Goal: Task Accomplishment & Management: Use online tool/utility

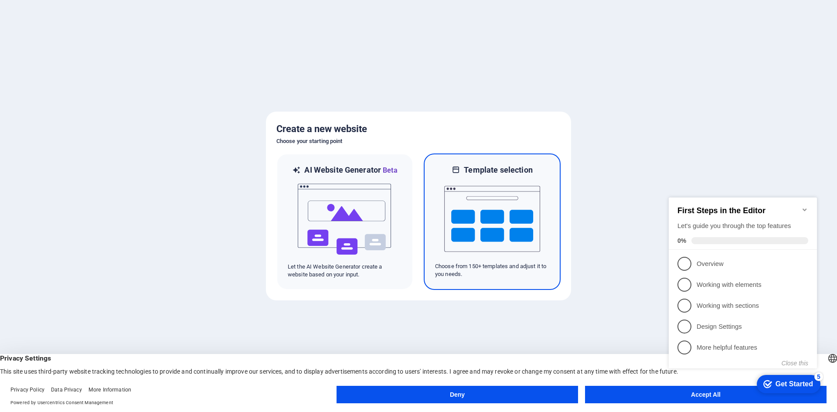
click at [454, 213] on img at bounding box center [492, 218] width 96 height 87
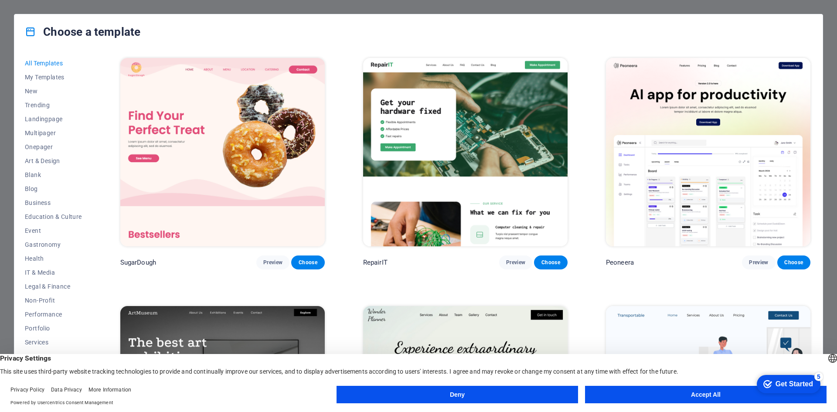
click at [657, 394] on button "Accept All" at bounding box center [706, 394] width 242 height 17
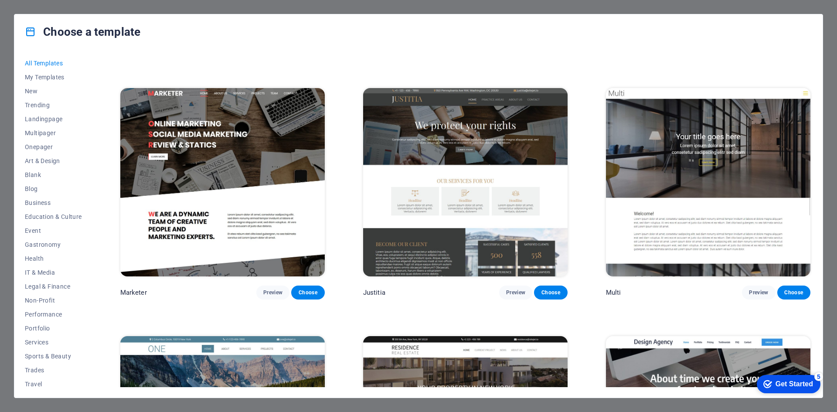
scroll to position [9944, 0]
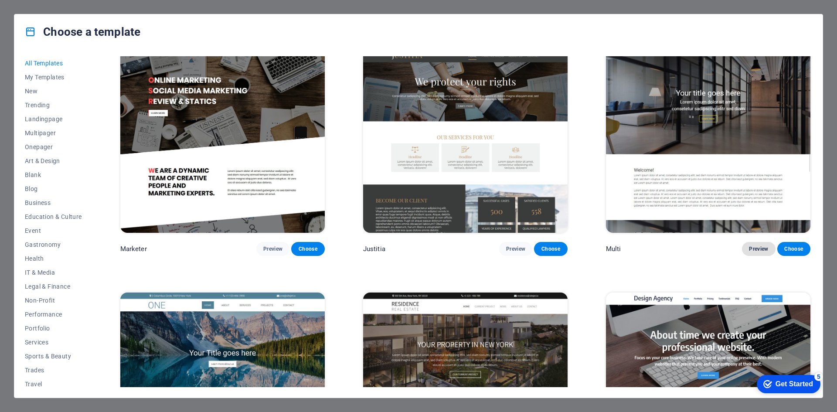
click at [754, 246] on span "Preview" at bounding box center [758, 249] width 19 height 7
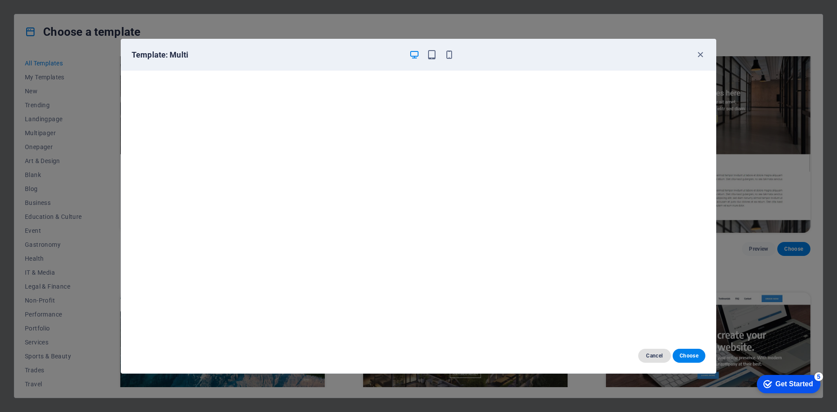
click at [662, 352] on span "Cancel" at bounding box center [654, 355] width 19 height 7
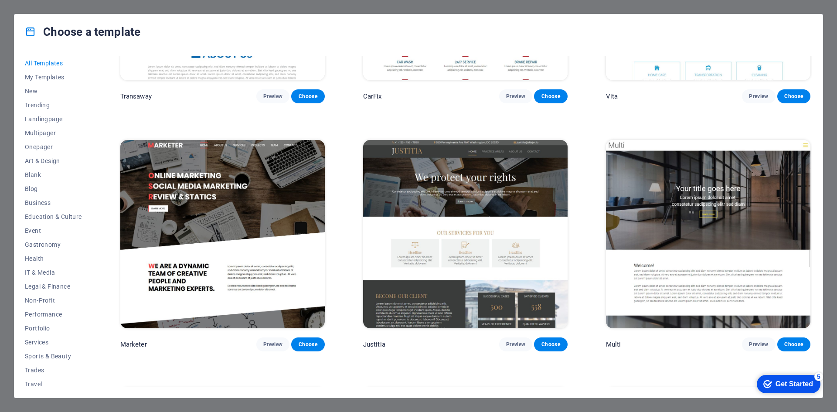
scroll to position [9832, 0]
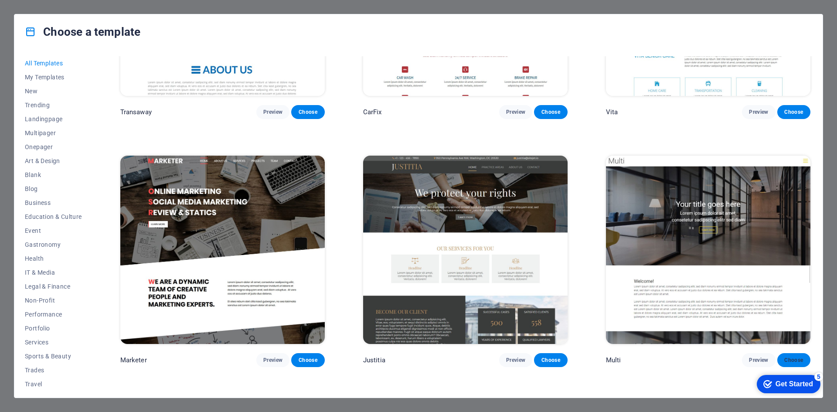
click at [795, 357] on span "Choose" at bounding box center [794, 360] width 19 height 7
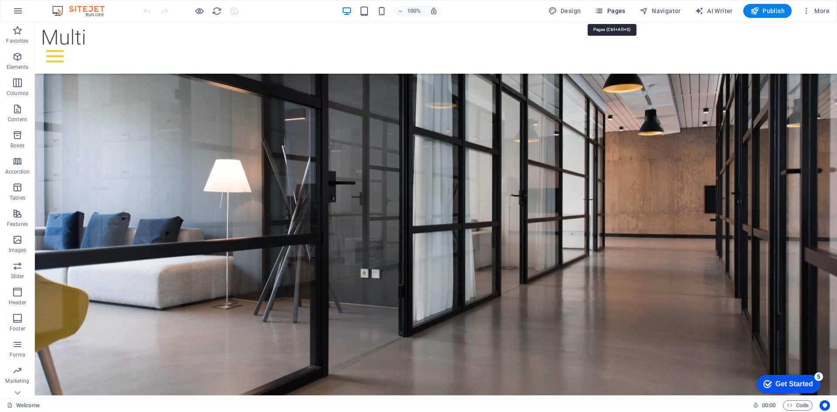
click at [609, 7] on span "Pages" at bounding box center [610, 11] width 31 height 9
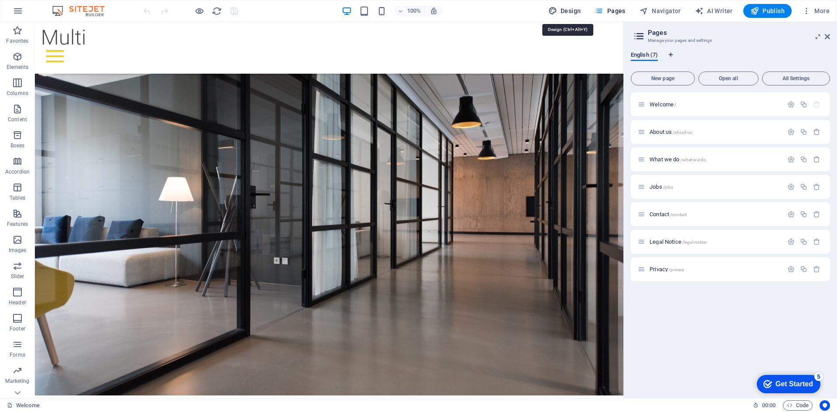
click at [571, 12] on span "Design" at bounding box center [565, 11] width 33 height 9
select select "px"
select select "300"
select select "px"
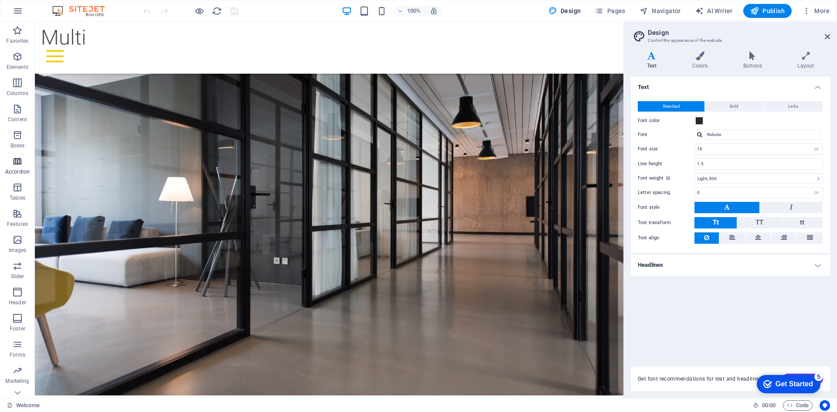
click at [16, 167] on span "Accordion" at bounding box center [17, 166] width 35 height 21
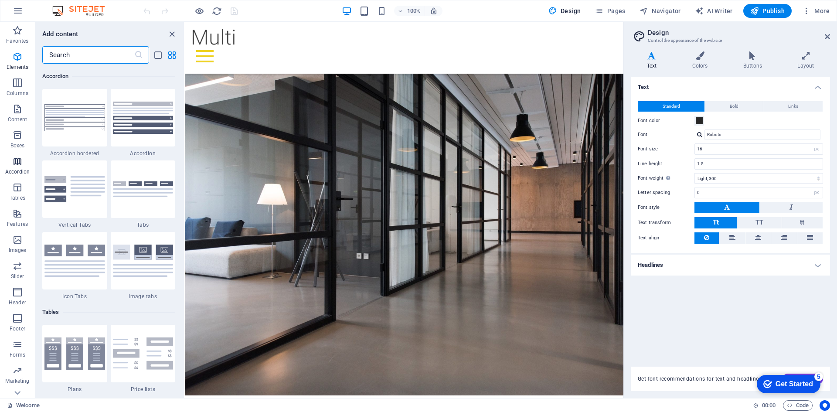
scroll to position [2785, 0]
click at [171, 32] on icon "close panel" at bounding box center [172, 34] width 10 height 10
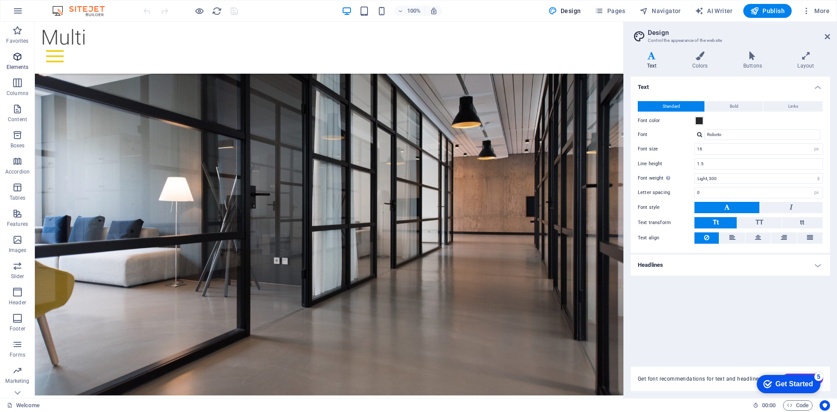
click at [21, 60] on icon "button" at bounding box center [17, 56] width 10 height 10
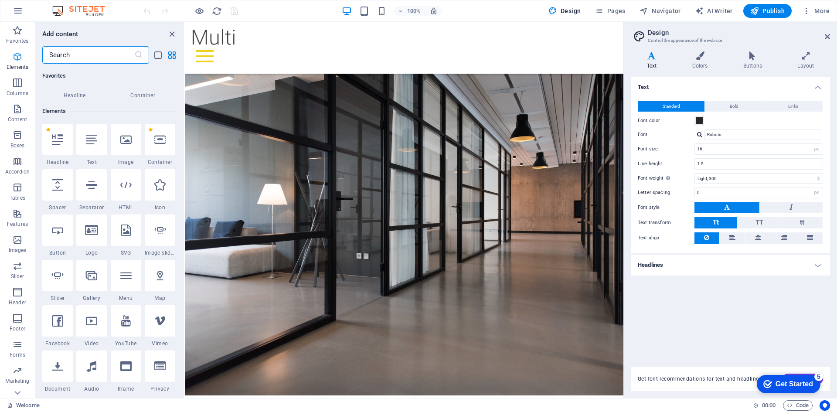
scroll to position [93, 0]
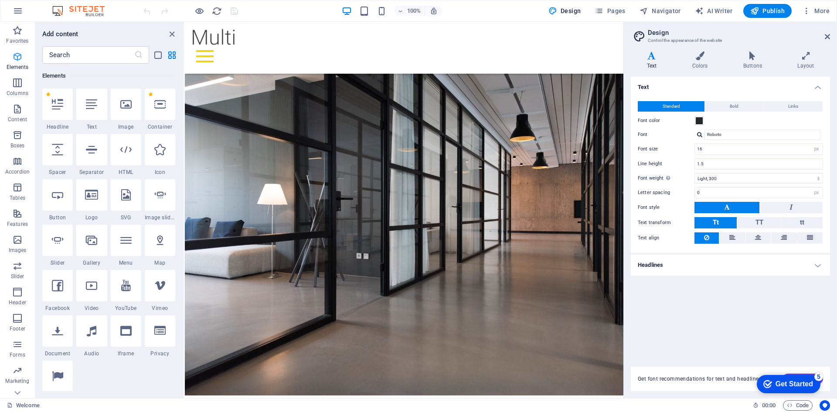
drag, startPoint x: 21, startPoint y: 60, endPoint x: 8, endPoint y: 67, distance: 15.2
click at [8, 67] on p "Elements" at bounding box center [18, 67] width 22 height 7
click at [125, 292] on div at bounding box center [126, 285] width 31 height 31
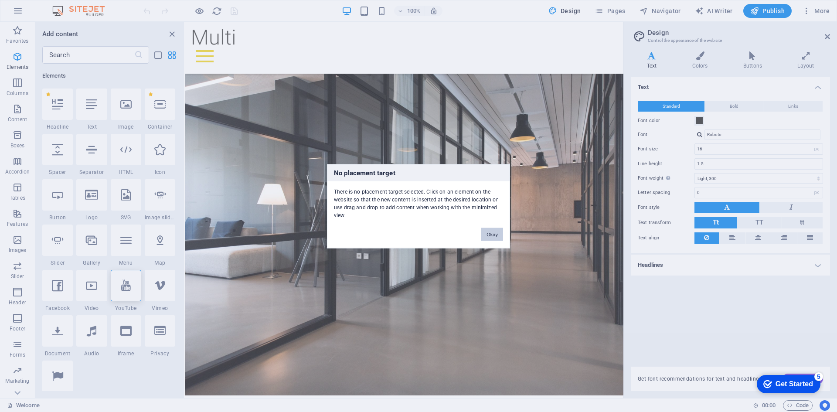
click at [491, 238] on button "Okay" at bounding box center [492, 234] width 22 height 13
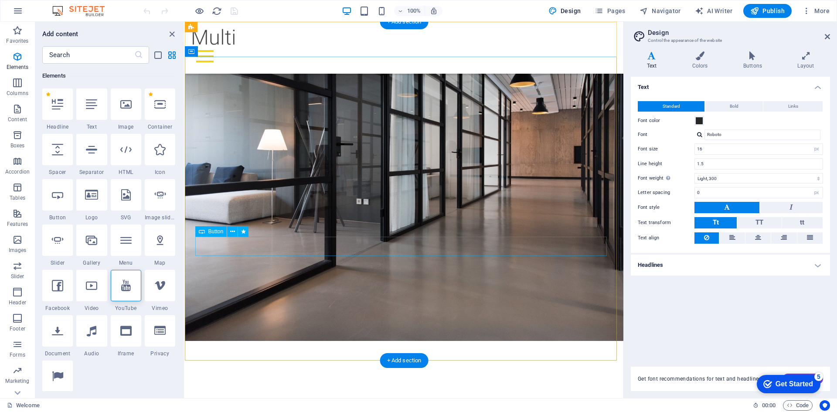
scroll to position [131, 0]
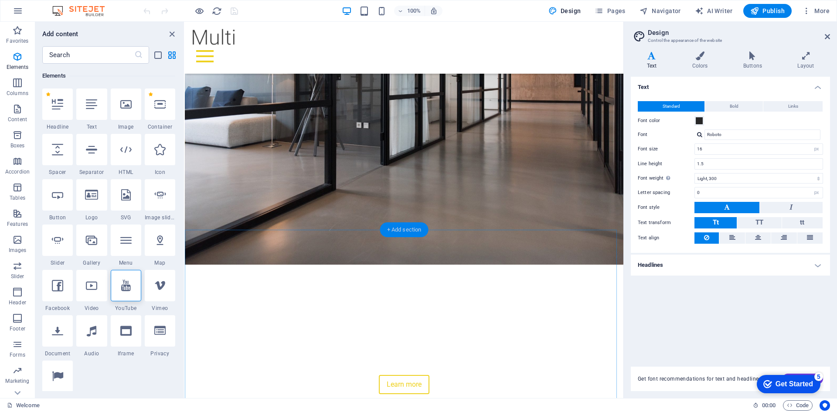
click at [405, 230] on div "+ Add section" at bounding box center [404, 229] width 48 height 15
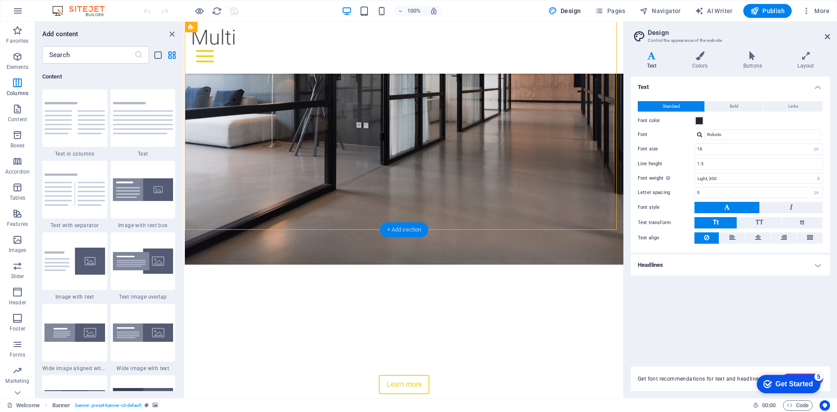
scroll to position [1526, 0]
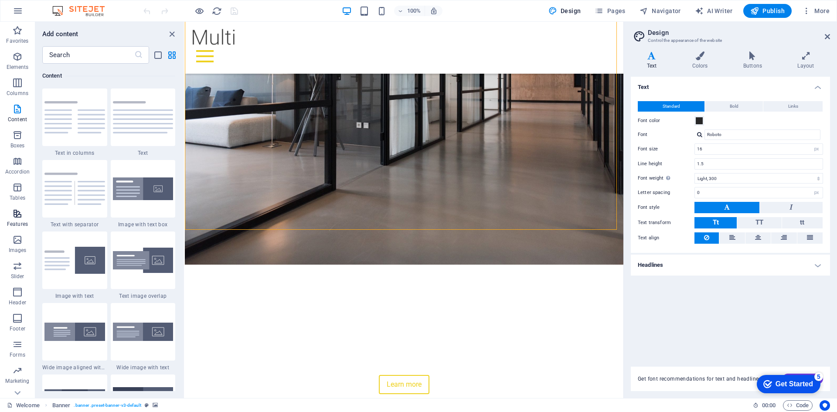
click at [14, 218] on icon "button" at bounding box center [17, 213] width 10 height 10
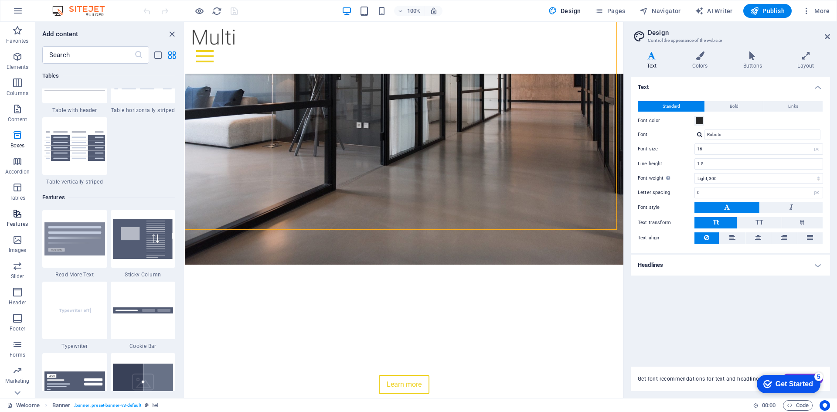
scroll to position [3400, 0]
